Goal: Information Seeking & Learning: Learn about a topic

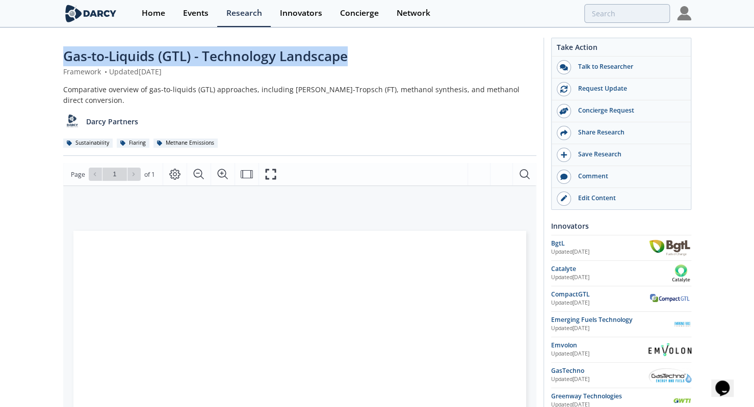
drag, startPoint x: 57, startPoint y: 54, endPoint x: 376, endPoint y: 47, distance: 319.7
click at [376, 47] on div "Gas-to-Liquids (GTL) - Technology Landscape Framework • Updated June 3, 2025 Co…" at bounding box center [377, 394] width 754 height 730
copy span "Gas-to-Liquids (GTL) - Technology Landscape"
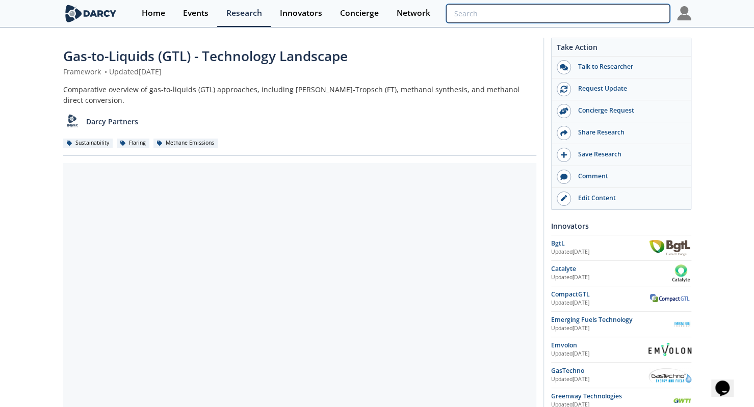
click at [606, 9] on input "search" at bounding box center [557, 13] width 223 height 19
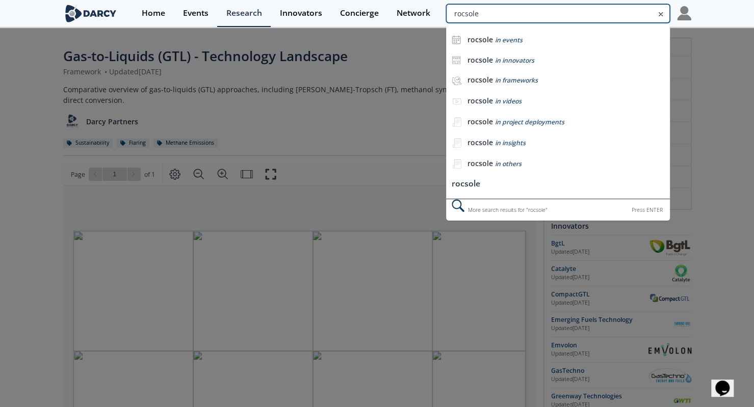
type input "rocsole"
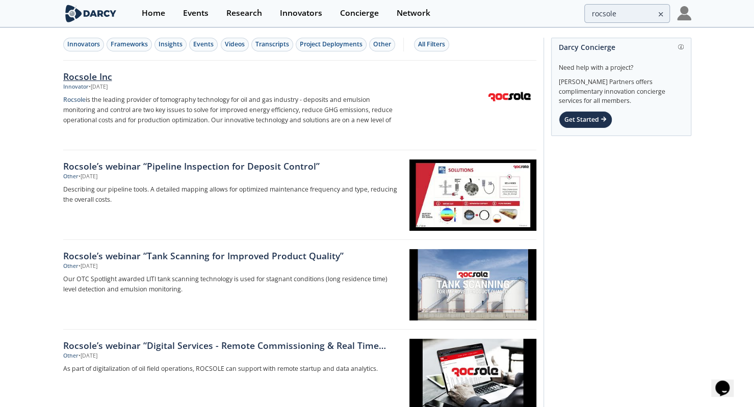
click at [312, 80] on div "Rocsole Inc" at bounding box center [231, 76] width 337 height 13
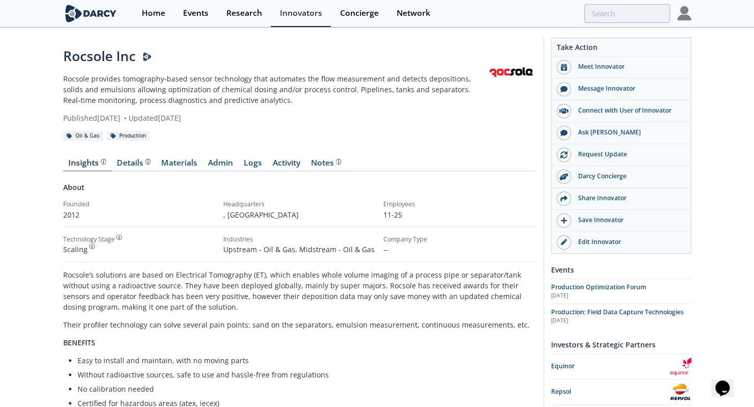
click at [252, 136] on div "Oil & Gas Production" at bounding box center [299, 135] width 473 height 11
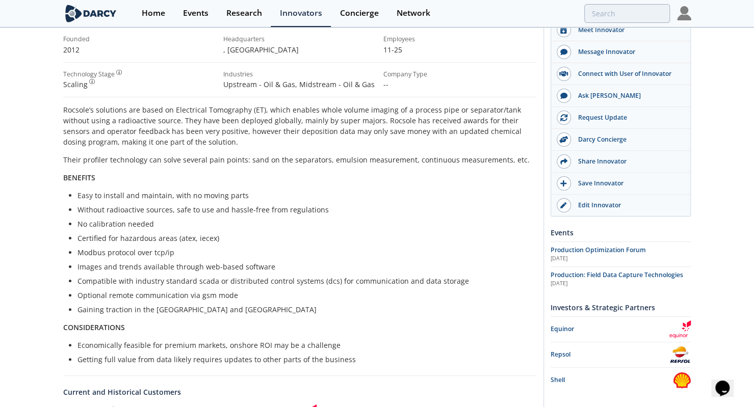
scroll to position [166, 0]
click at [297, 361] on li "Getting full value from data likely requires updates to other parts of the busi…" at bounding box center [303, 359] width 452 height 11
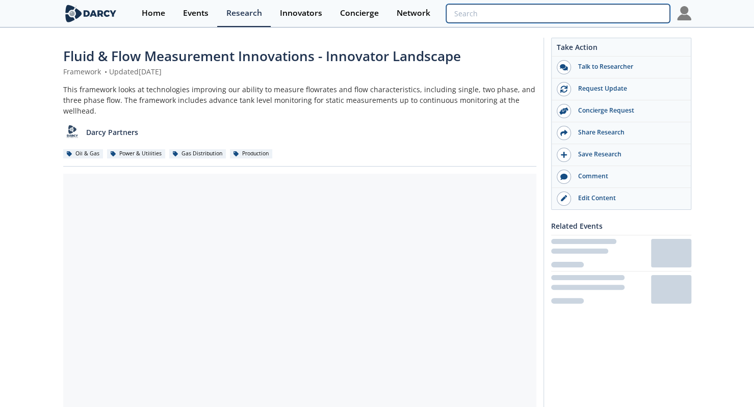
click at [634, 9] on input "search" at bounding box center [557, 13] width 223 height 19
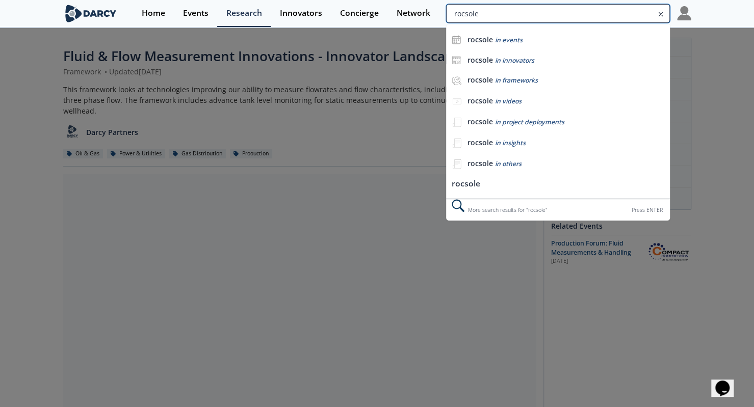
type input "rocsole"
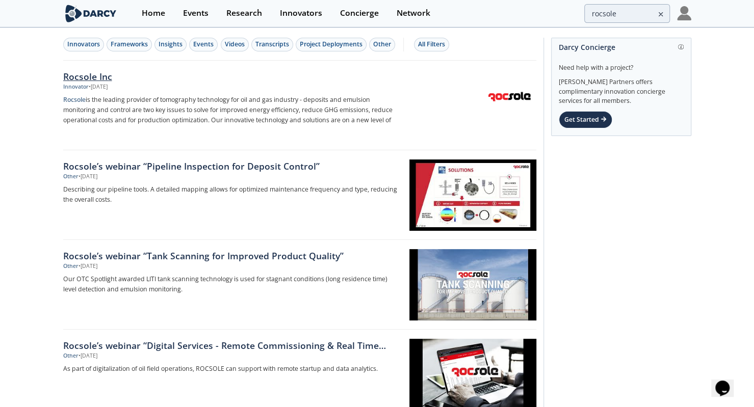
click at [374, 85] on div "Innovator • Sep 26, 2023" at bounding box center [231, 87] width 337 height 8
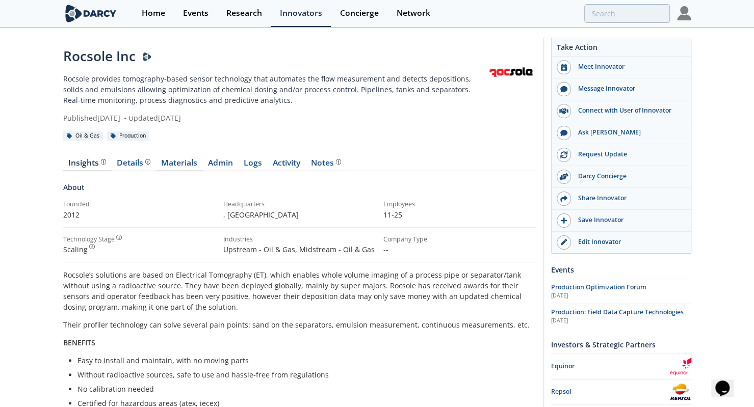
click at [185, 169] on link "Materials" at bounding box center [179, 165] width 47 height 12
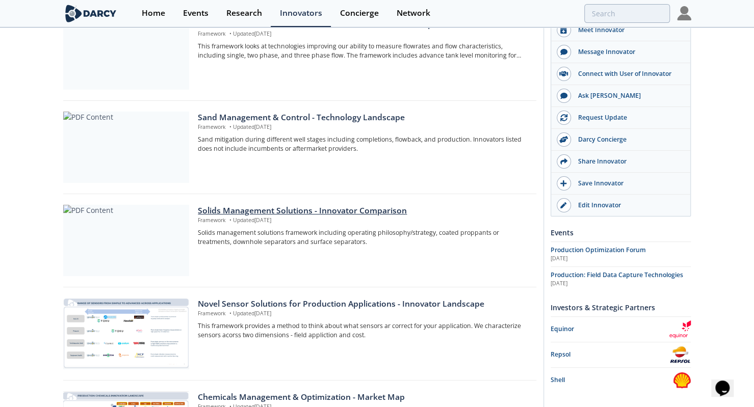
scroll to position [804, 0]
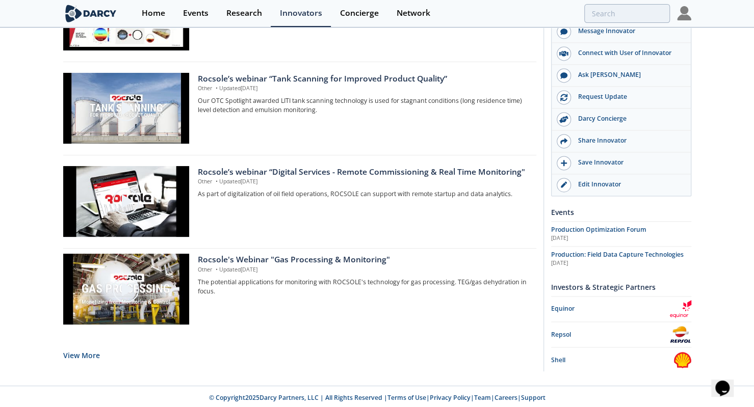
click at [191, 333] on div "Rocsole's Webinar "Gas Processing & Monitoring" Other • Updated Sep 18, 2020 Th…" at bounding box center [299, 296] width 473 height 84
click at [93, 359] on button "View More" at bounding box center [81, 355] width 37 height 25
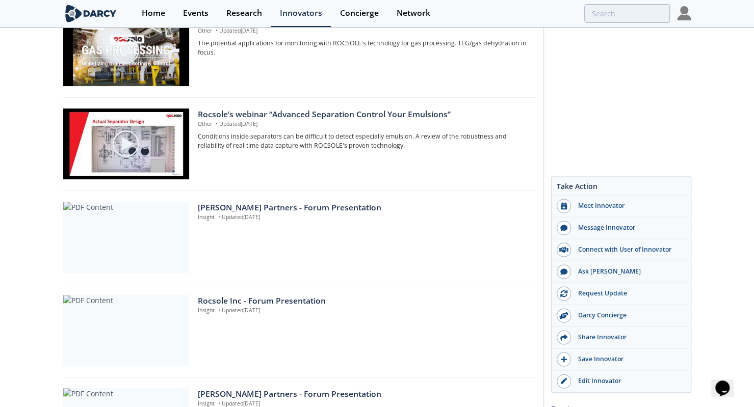
scroll to position [1244, 0]
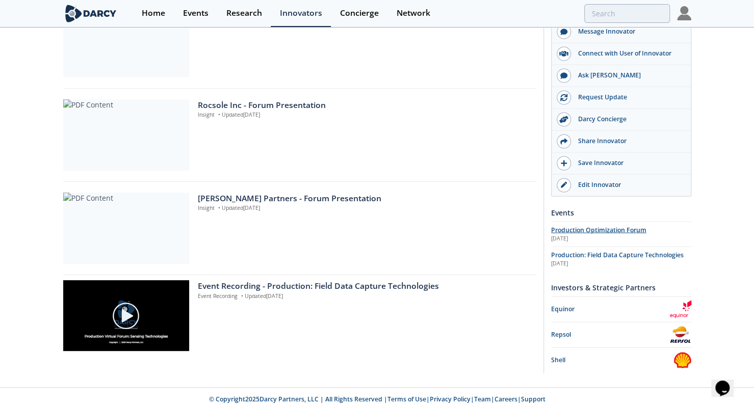
click at [579, 235] on div "Mar 10th 2020" at bounding box center [621, 239] width 140 height 8
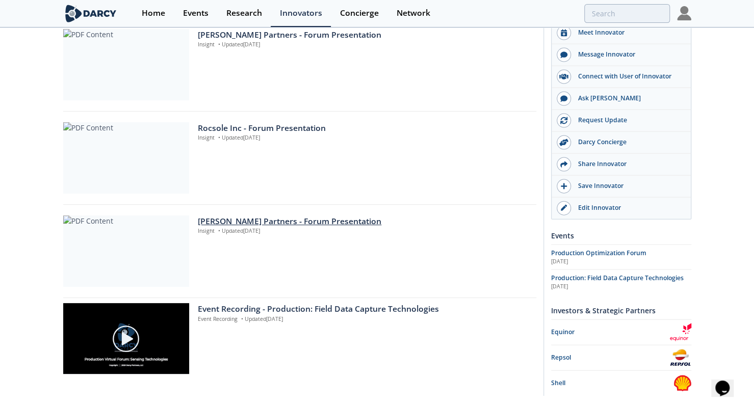
scroll to position [1221, 0]
click at [319, 306] on div "Event Recording - Production: Field Data Capture Technologies" at bounding box center [363, 310] width 331 height 12
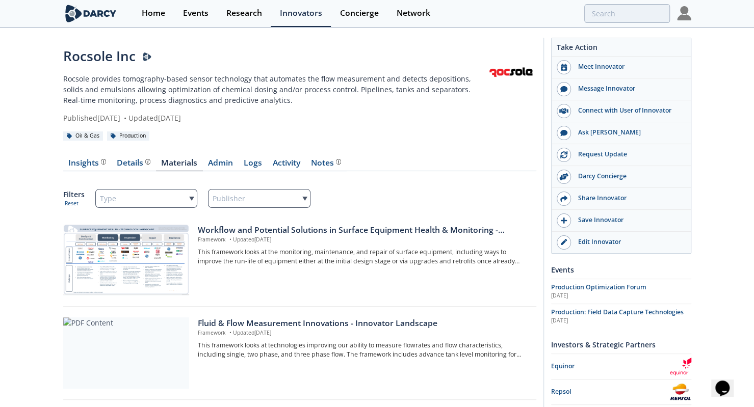
scroll to position [0, 0]
click at [148, 23] on link "Home" at bounding box center [153, 13] width 41 height 27
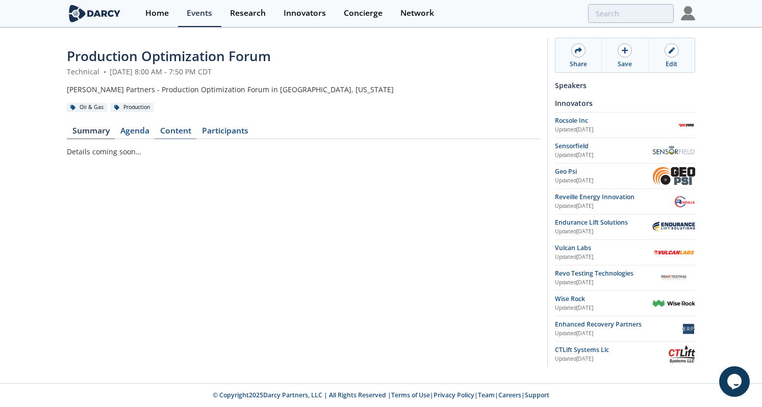
click at [176, 131] on link "Content" at bounding box center [175, 133] width 42 height 12
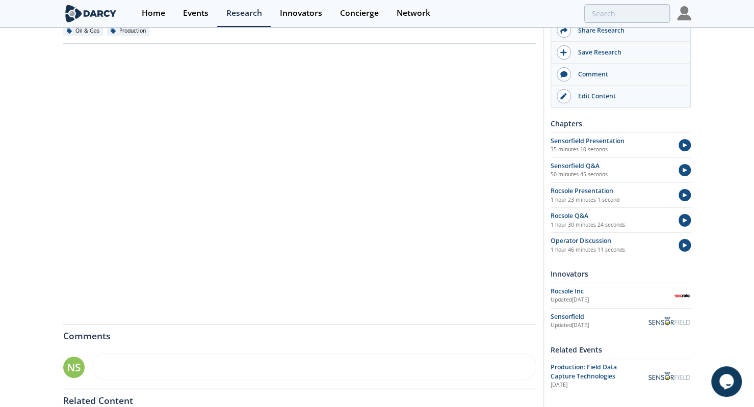
scroll to position [95, 0]
click at [572, 191] on div "Rocsole Presentation" at bounding box center [609, 191] width 119 height 9
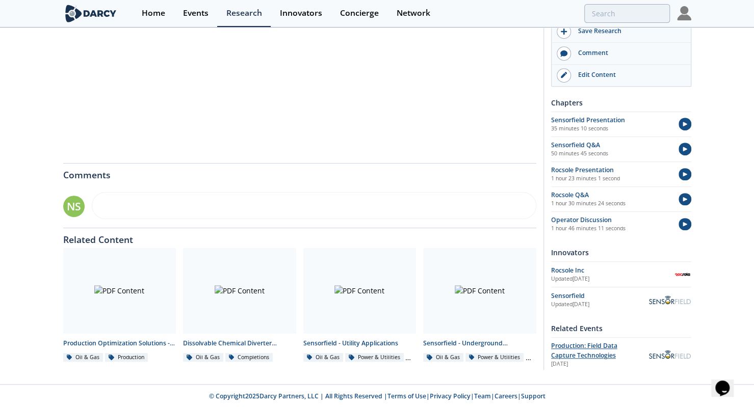
click at [575, 345] on span "Production: Field Data Capture Technologies" at bounding box center [584, 351] width 66 height 18
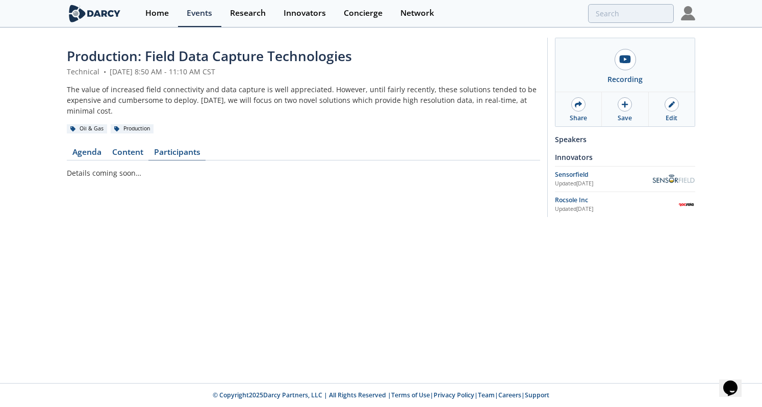
click at [179, 155] on link "Participants" at bounding box center [176, 154] width 57 height 12
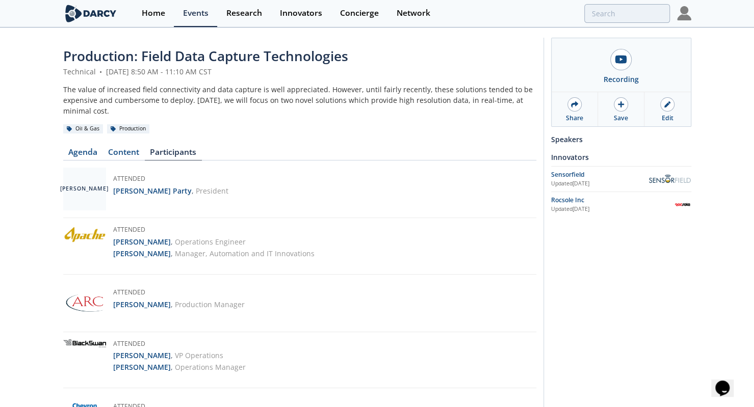
click at [305, 74] on div "Technical • February 13, 2020 8:50 AM - 11:10 AM CST" at bounding box center [299, 71] width 473 height 11
